Goal: Information Seeking & Learning: Learn about a topic

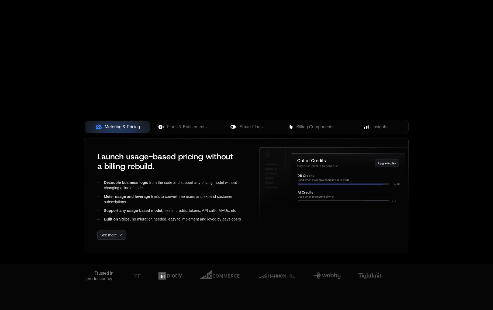
scroll to position [131, 0]
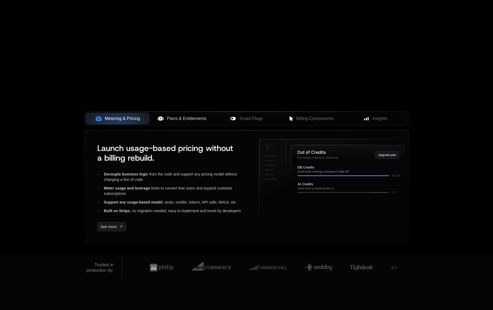
click at [190, 124] on button "Plans & Entitlements" at bounding box center [182, 119] width 64 height 12
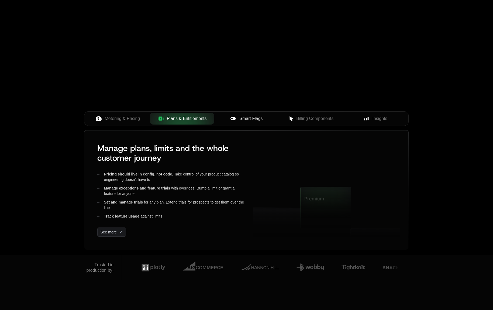
click at [230, 119] on icon at bounding box center [233, 119] width 6 height 6
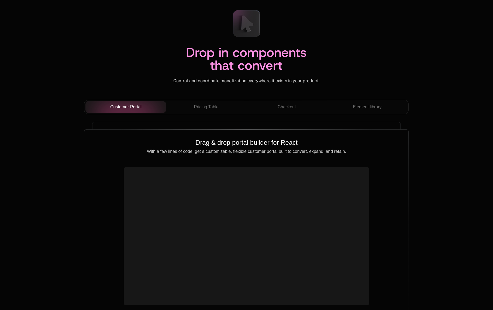
scroll to position [1859, 0]
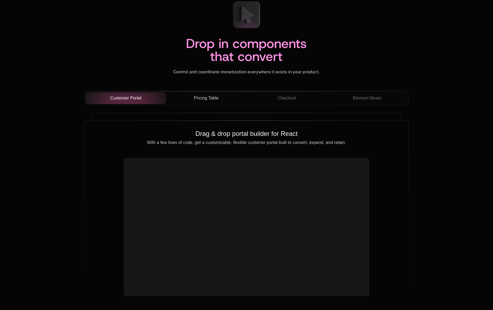
click at [211, 103] on button "Pricing Table" at bounding box center [206, 98] width 81 height 12
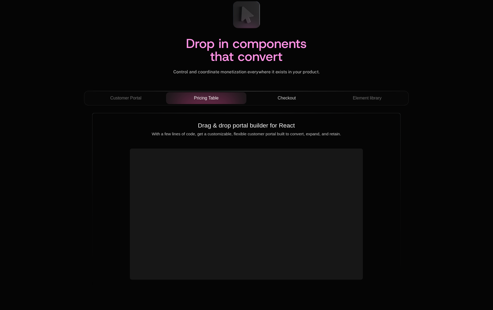
click at [265, 98] on div "Checkout" at bounding box center [287, 98] width 72 height 6
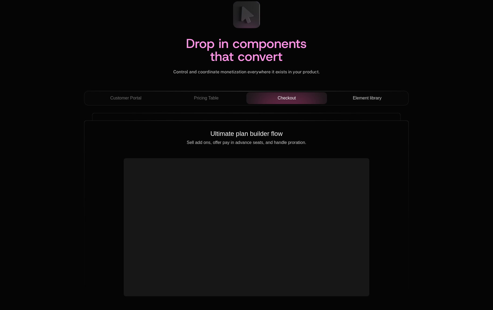
click at [344, 98] on div "Element library" at bounding box center [367, 98] width 72 height 6
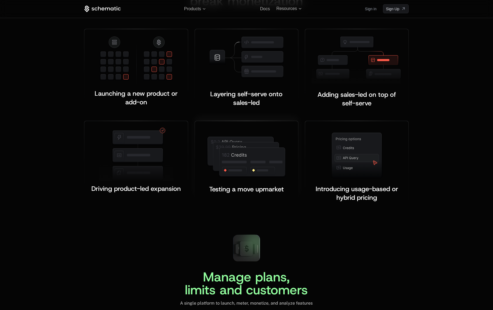
scroll to position [984, 0]
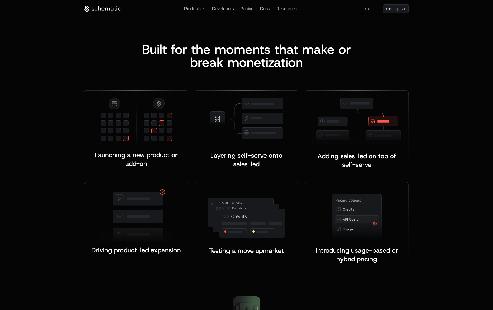
click at [219, 6] on div "Products Developers Pricing Docs Resources Sign in Sign Up" at bounding box center [246, 9] width 350 height 18
click at [193, 9] on span "Products" at bounding box center [192, 8] width 17 height 5
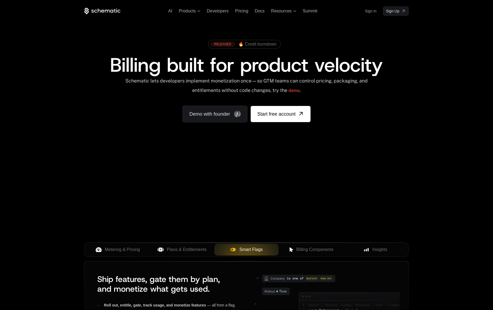
scroll to position [0, 0]
click at [186, 14] on div "AI Products Developers Pricing Docs Resources Summit Sign in Sign Up" at bounding box center [246, 10] width 324 height 9
click at [187, 12] on span "Products" at bounding box center [187, 11] width 17 height 5
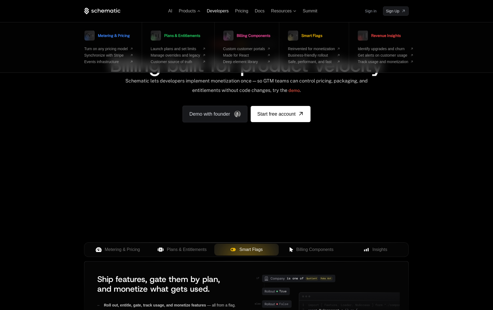
click at [213, 12] on span "Developers" at bounding box center [218, 11] width 22 height 5
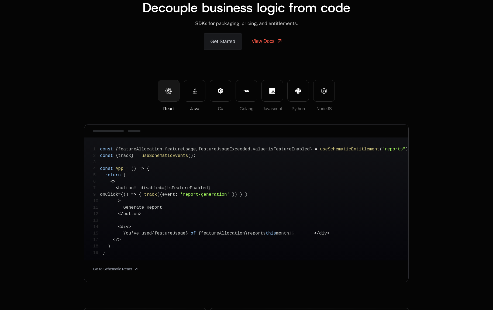
scroll to position [40, 0]
click at [193, 91] on icon at bounding box center [195, 91] width 6 height 6
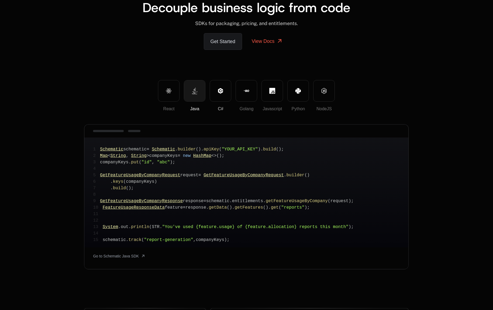
click at [222, 92] on icon at bounding box center [220, 90] width 5 height 5
click at [248, 93] on icon at bounding box center [246, 91] width 6 height 6
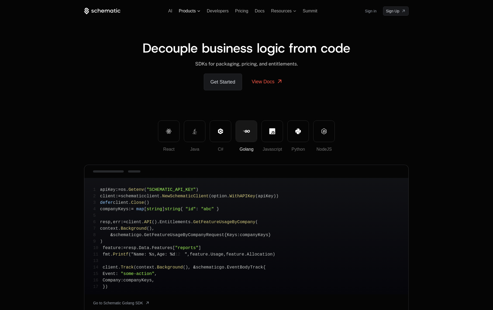
scroll to position [0, 0]
click at [185, 11] on span "Products" at bounding box center [187, 11] width 17 height 5
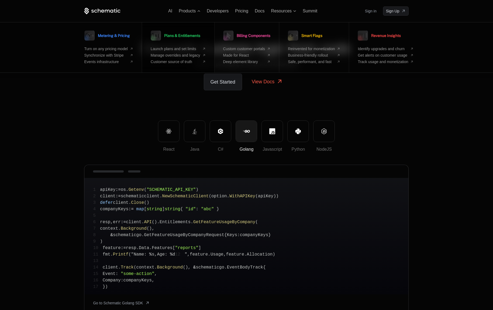
click at [193, 38] on link "Plans & Entitlements" at bounding box center [176, 35] width 50 height 13
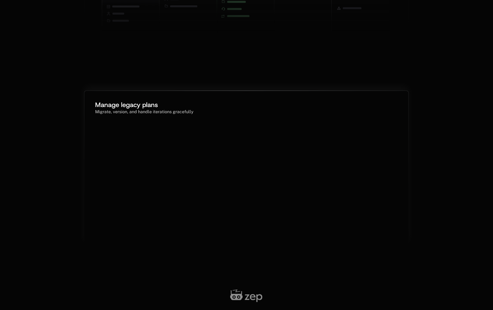
scroll to position [250, 0]
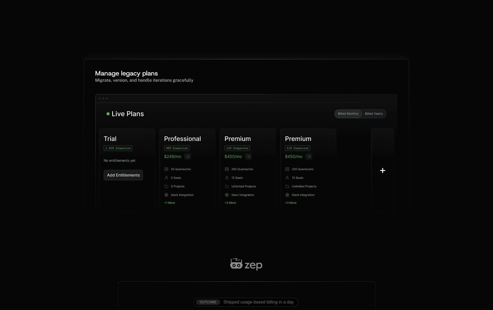
click at [384, 163] on img at bounding box center [246, 159] width 302 height 130
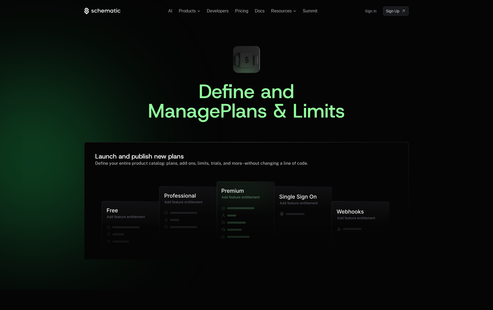
scroll to position [0, 0]
